Goal: Find specific page/section: Find specific page/section

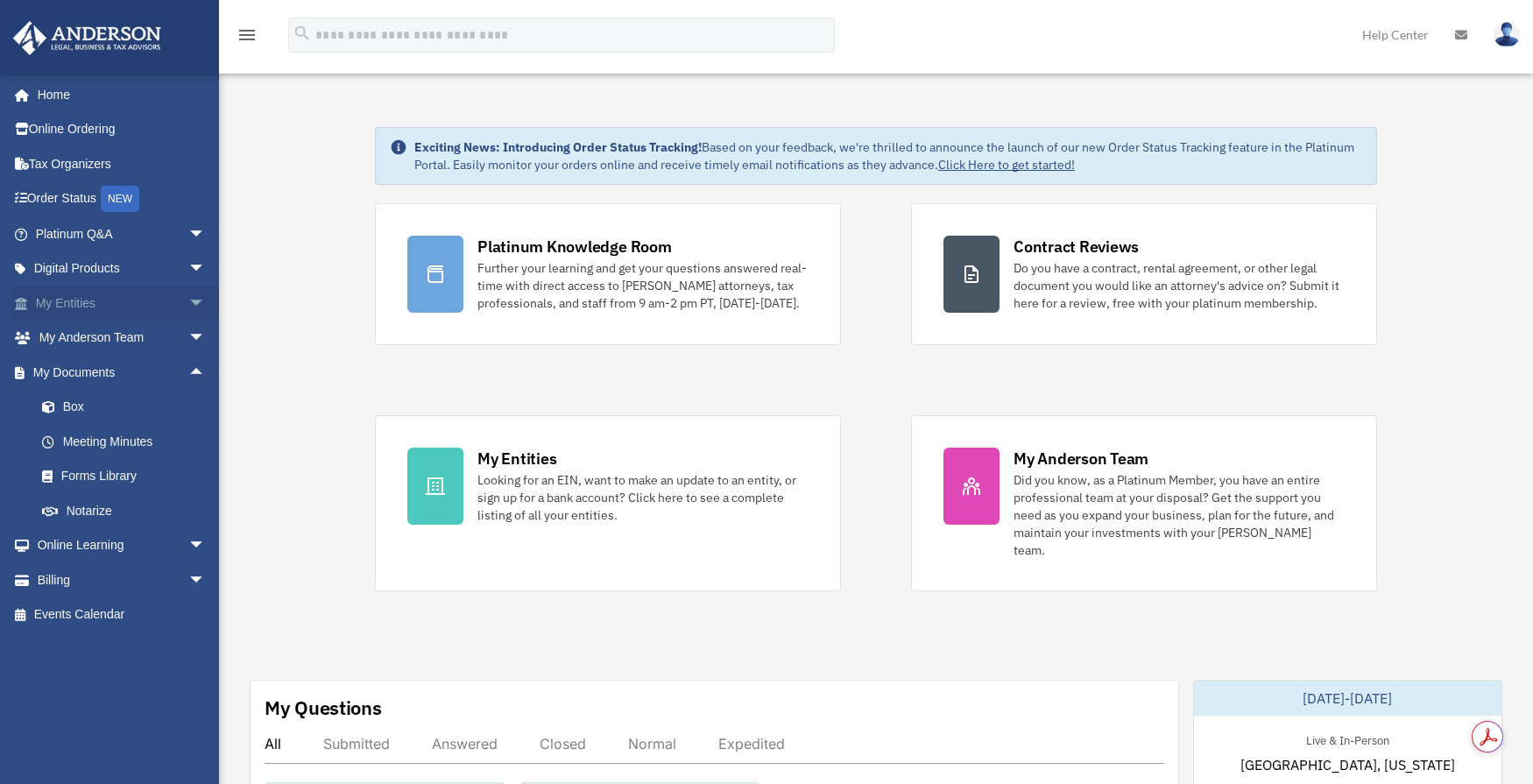
click at [189, 304] on span "arrow_drop_down" at bounding box center [205, 303] width 35 height 36
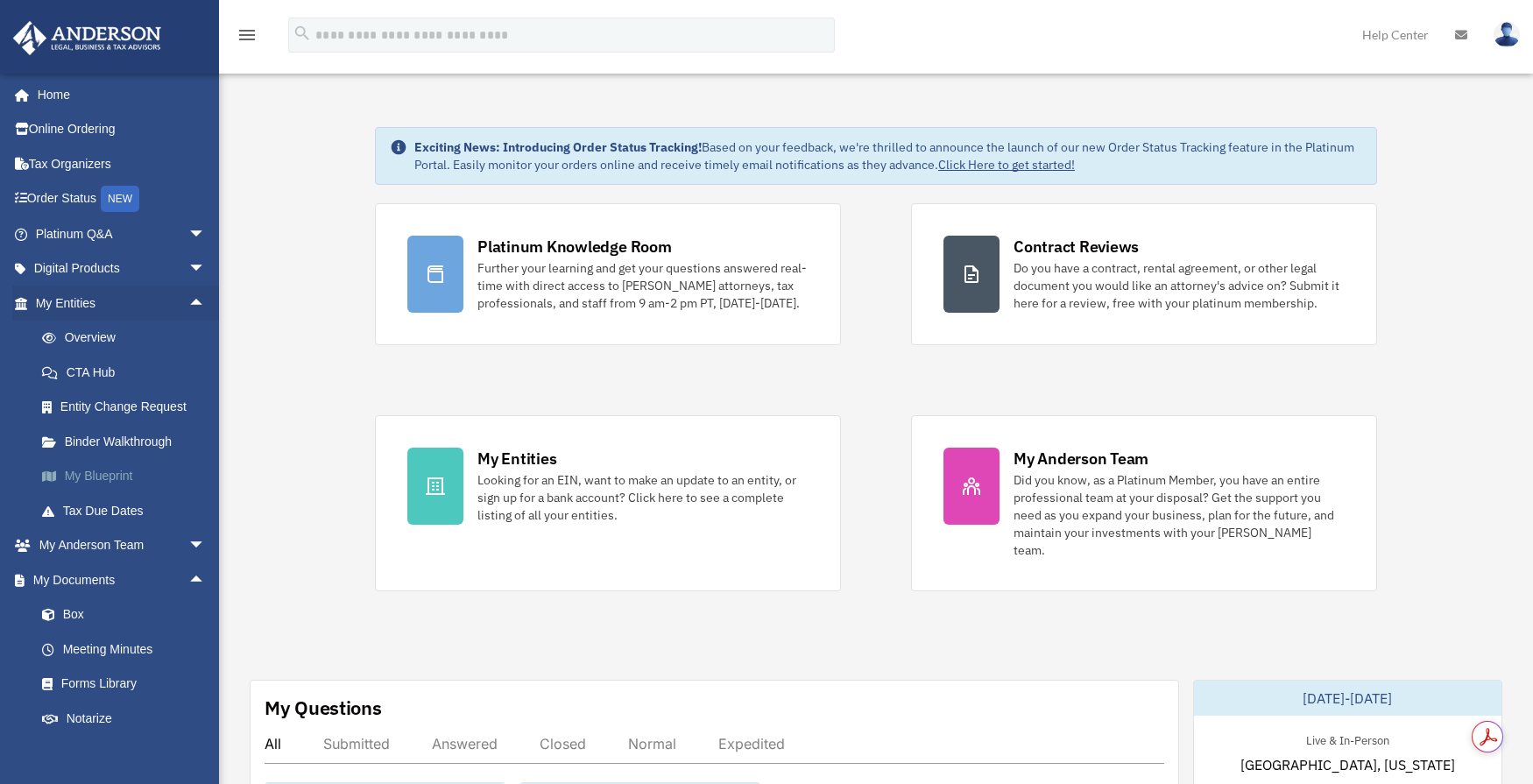
click at [112, 475] on link "My Blueprint" at bounding box center [128, 475] width 207 height 35
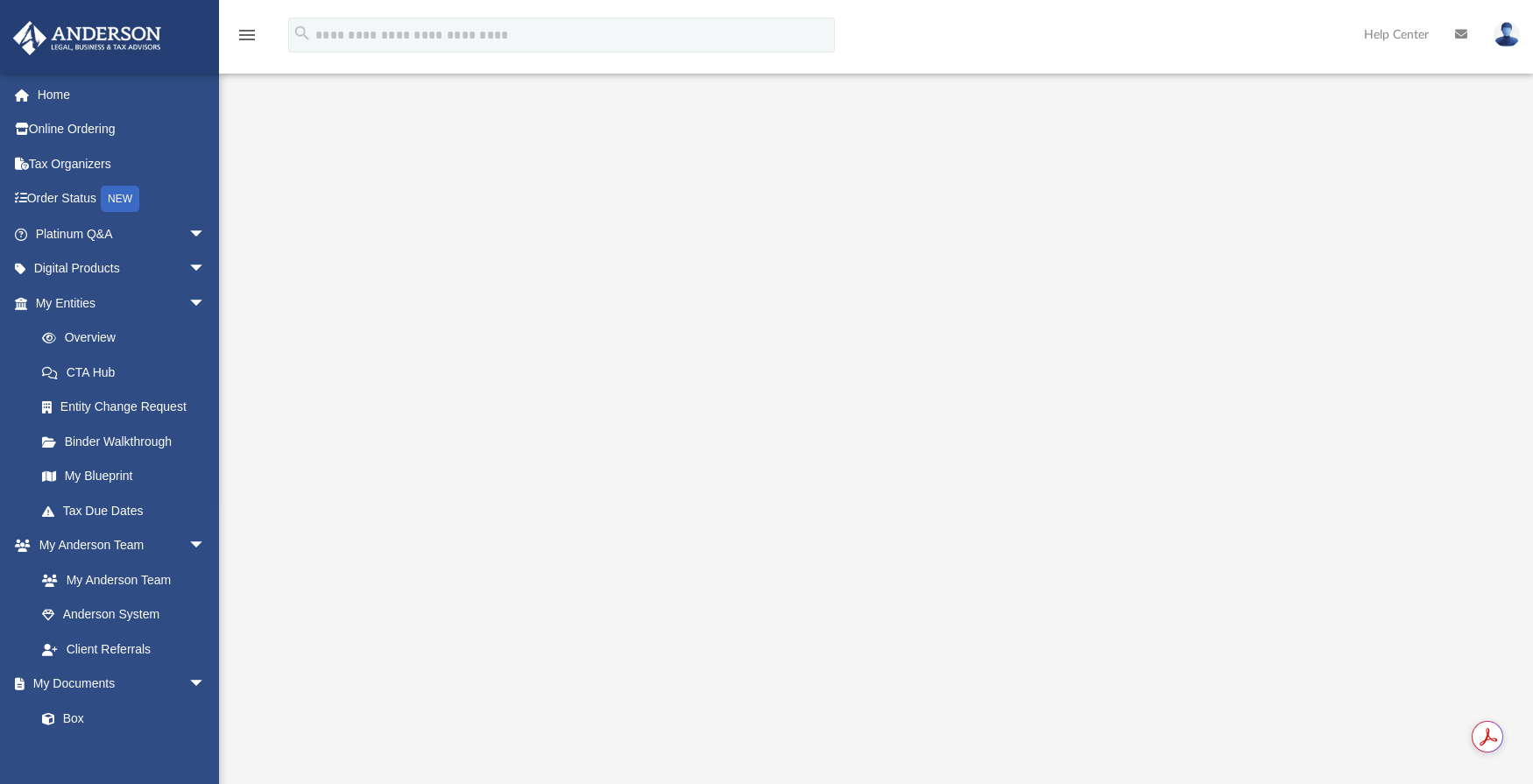
scroll to position [7, 0]
click at [1460, 737] on rect "Show Acrobat AI FAB View Settings" at bounding box center [1460, 737] width 12 height 12
click at [160, 580] on link "My Anderson Team" at bounding box center [128, 579] width 207 height 35
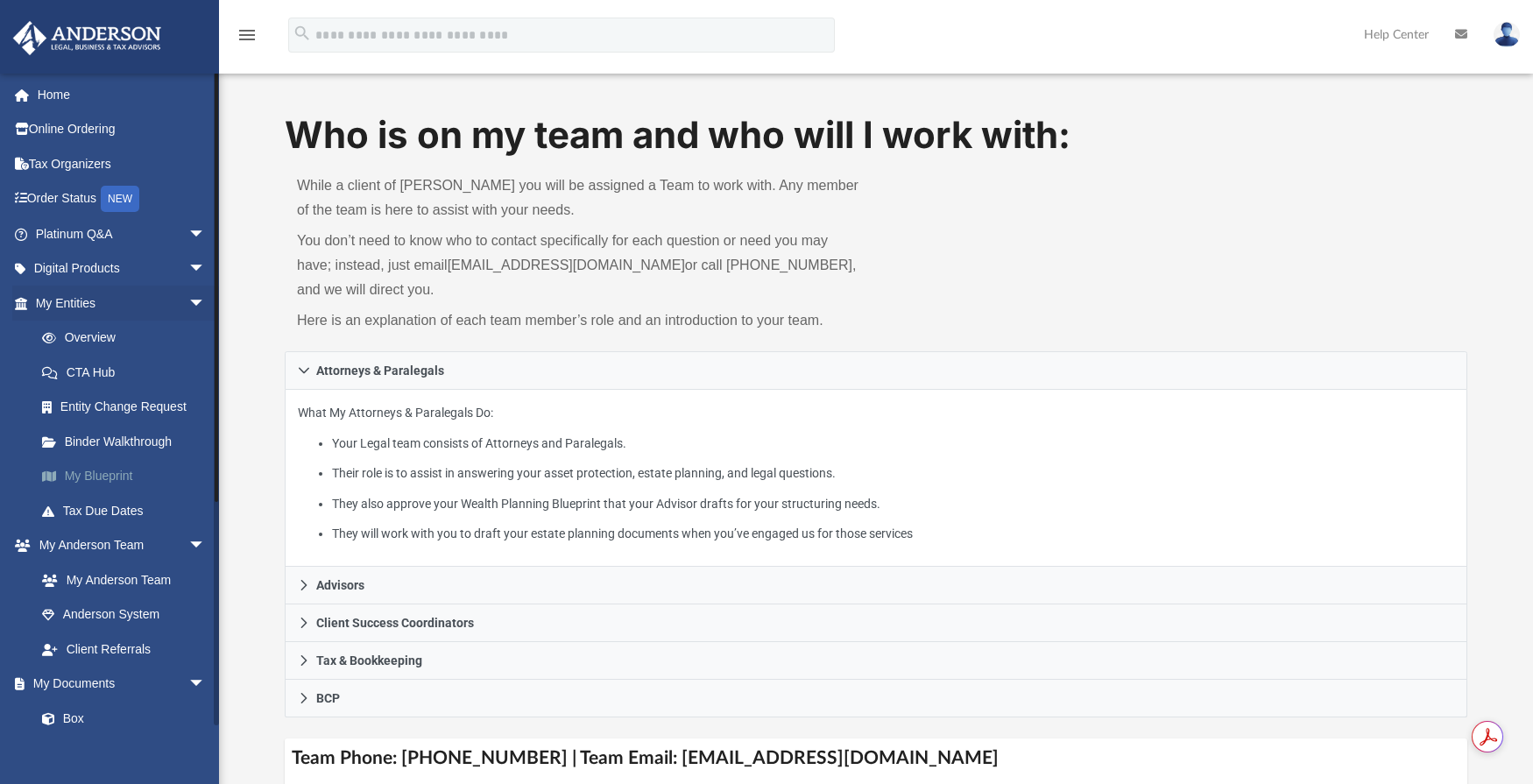
click at [114, 477] on link "My Blueprint" at bounding box center [128, 475] width 207 height 35
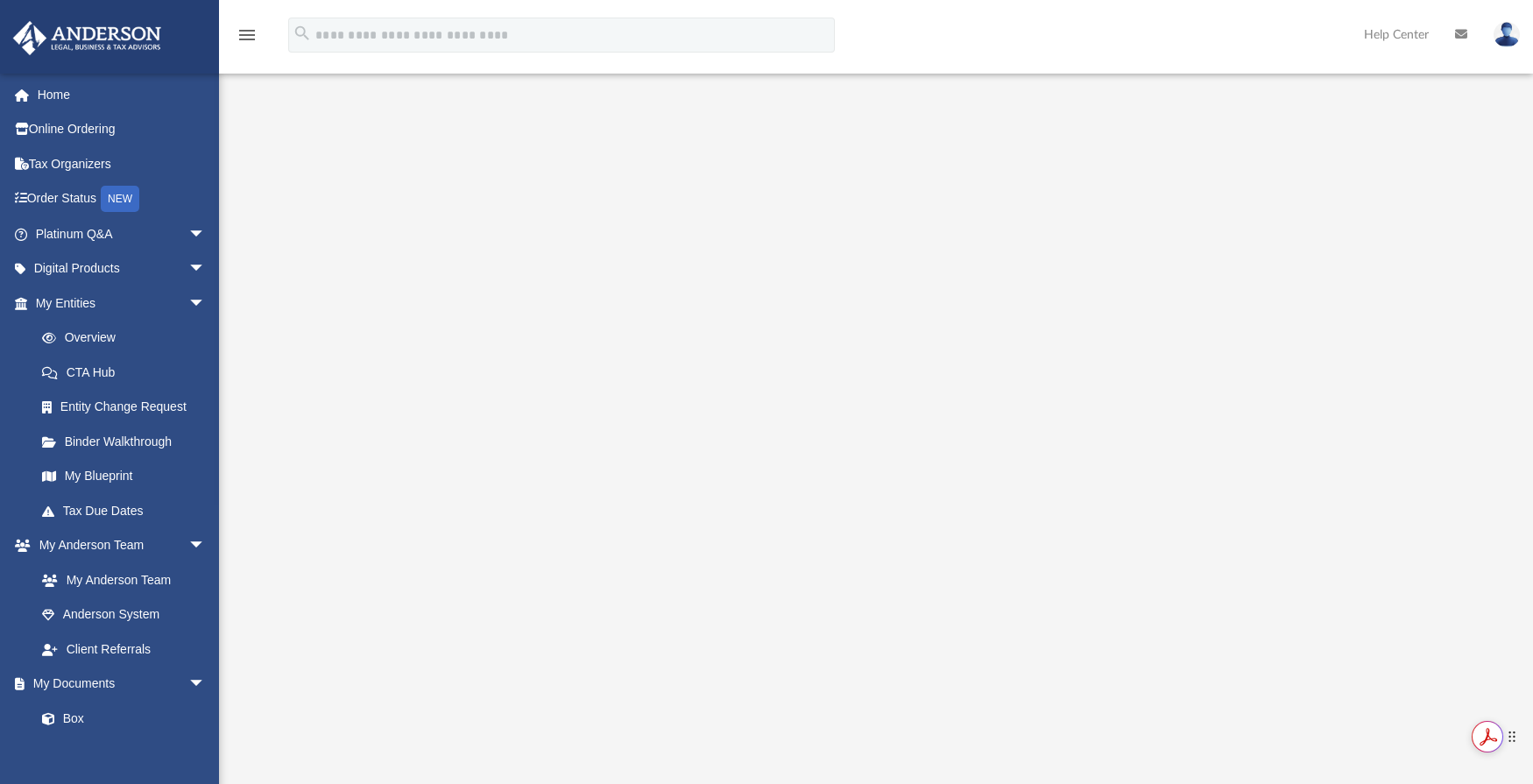
click at [1513, 741] on icon at bounding box center [1513, 740] width 2 height 2
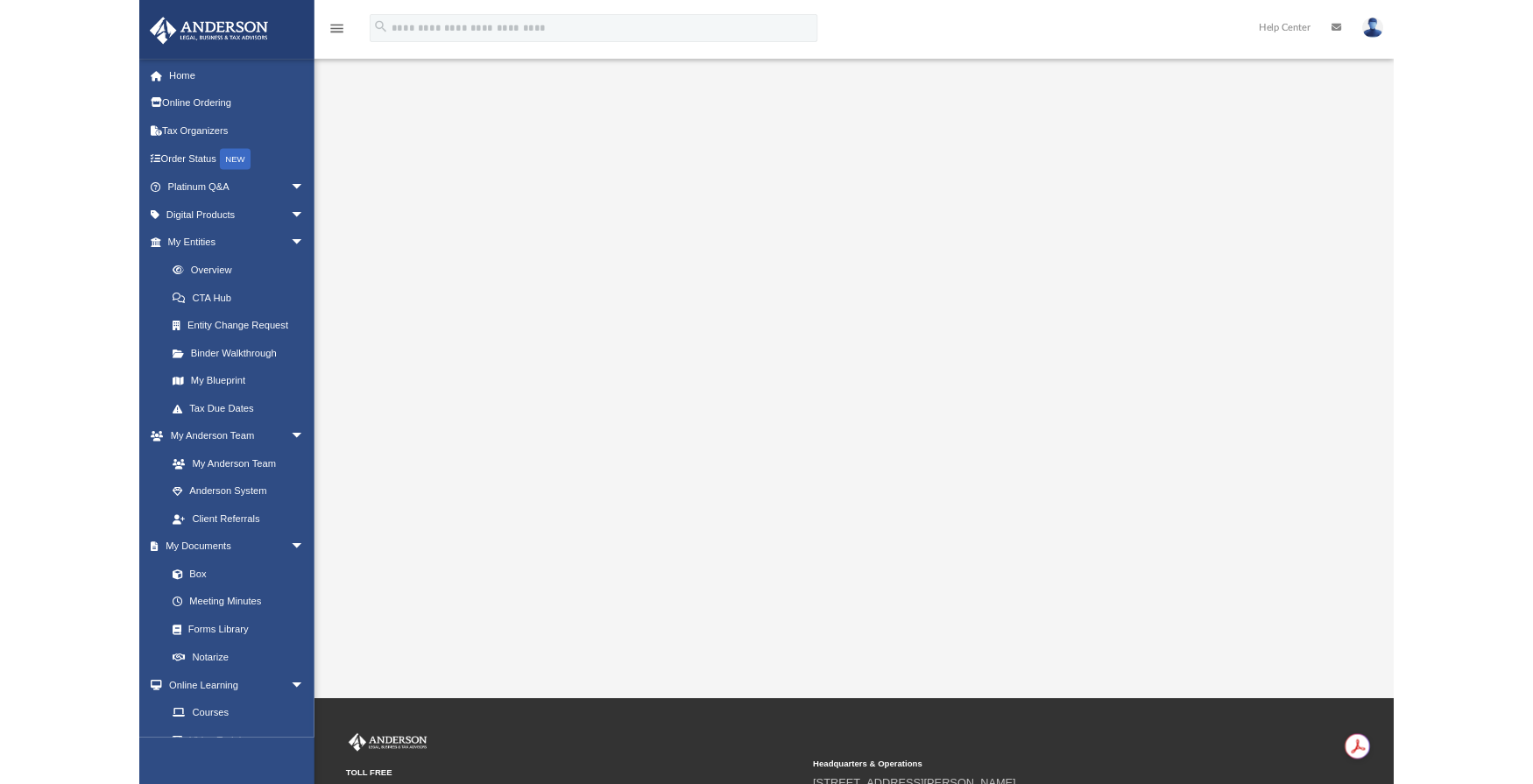
scroll to position [7, 0]
